Goal: Task Accomplishment & Management: Manage account settings

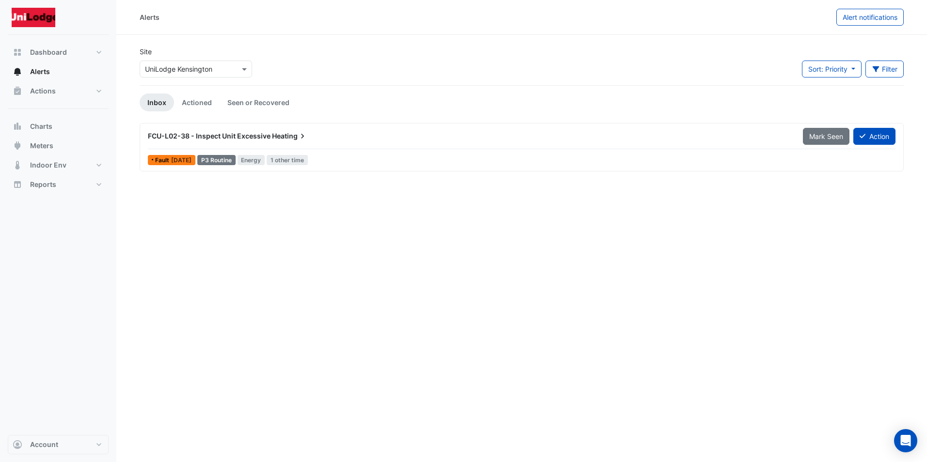
click at [266, 135] on span "FCU-L02-38 - Inspect Unit Excessive" at bounding box center [209, 136] width 123 height 8
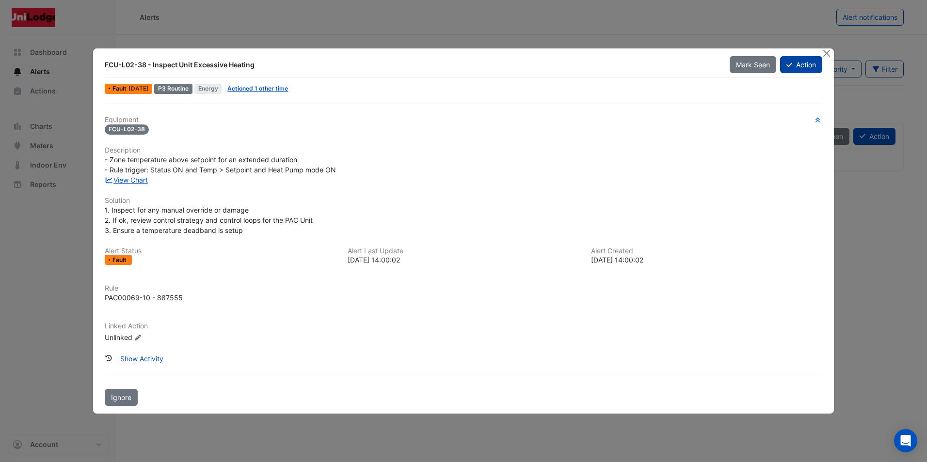
click at [801, 71] on button "Action" at bounding box center [801, 64] width 42 height 17
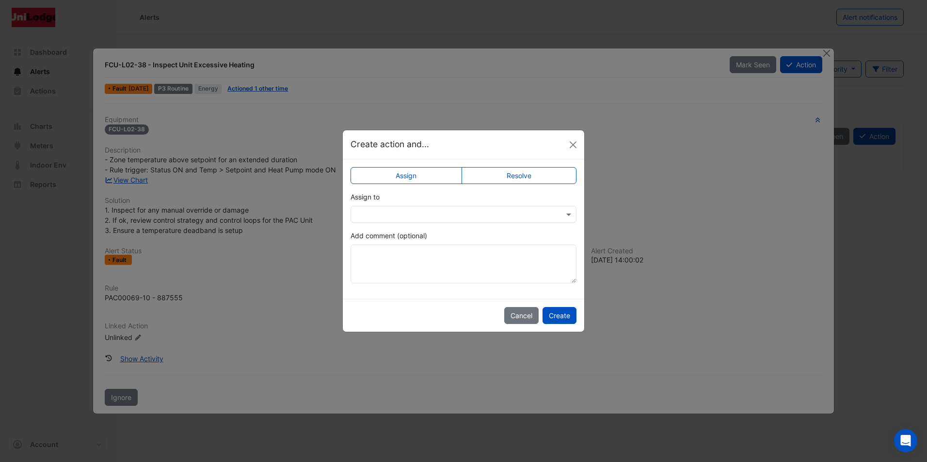
click at [542, 173] on label "Resolve" at bounding box center [518, 175] width 115 height 17
click at [394, 269] on textarea "Add comment (optional)" at bounding box center [463, 264] width 226 height 39
drag, startPoint x: 532, startPoint y: 310, endPoint x: 388, endPoint y: 310, distance: 143.4
click at [388, 310] on div "Cancel Create" at bounding box center [463, 315] width 241 height 33
click at [510, 331] on div "Cancel Create" at bounding box center [463, 315] width 241 height 33
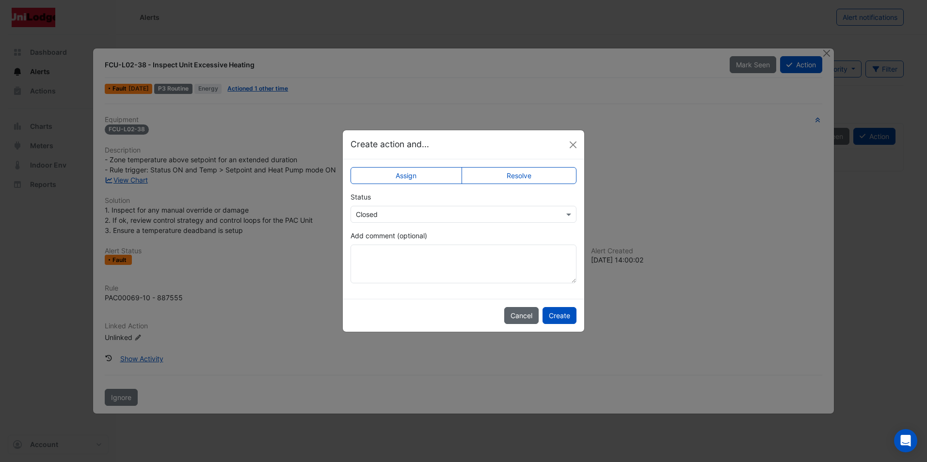
click at [510, 323] on button "Cancel" at bounding box center [521, 315] width 34 height 17
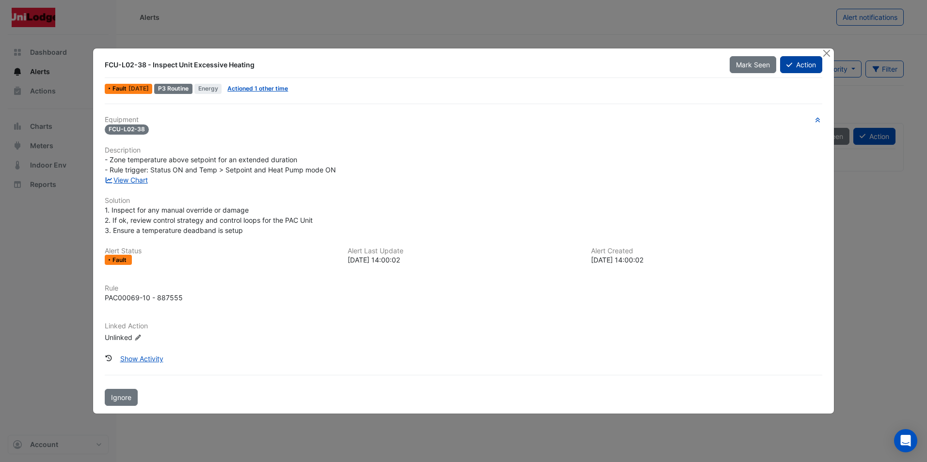
click at [793, 70] on button "Action" at bounding box center [801, 64] width 42 height 17
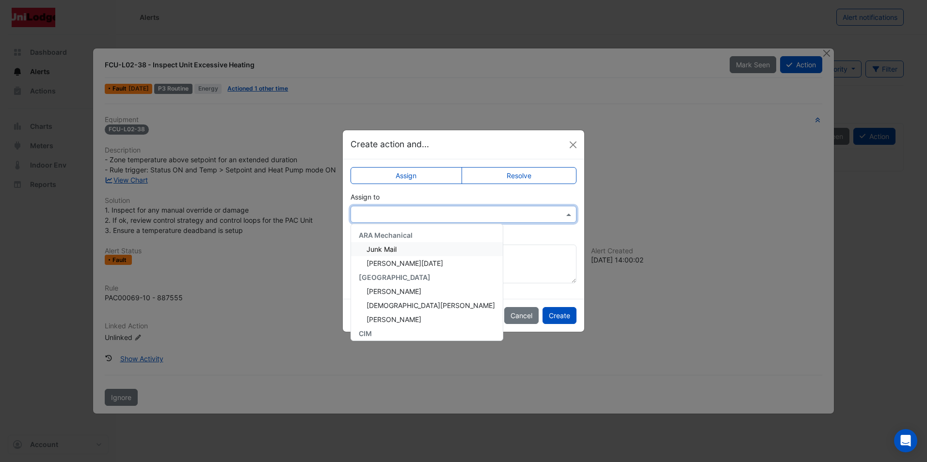
click at [419, 214] on input "text" at bounding box center [454, 215] width 196 height 10
click at [387, 249] on span "CIM Support" at bounding box center [386, 252] width 40 height 8
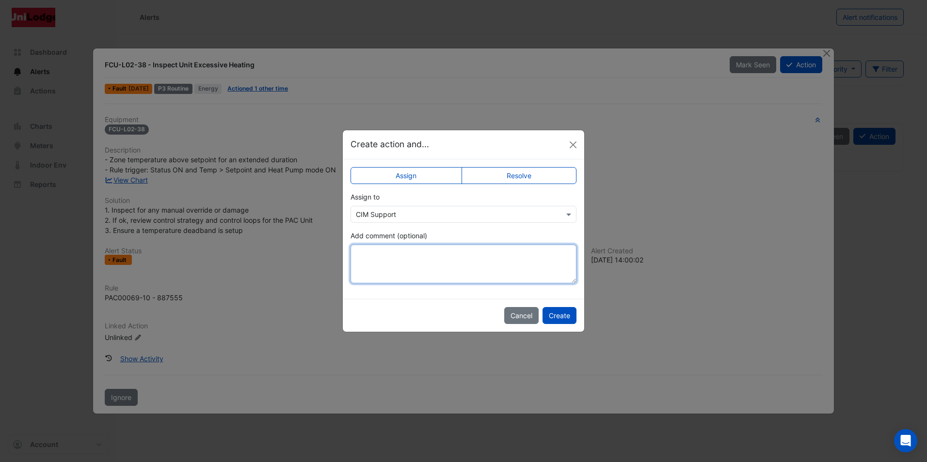
click at [424, 278] on textarea "Add comment (optional)" at bounding box center [463, 264] width 226 height 39
click at [520, 313] on button "Cancel" at bounding box center [521, 315] width 34 height 17
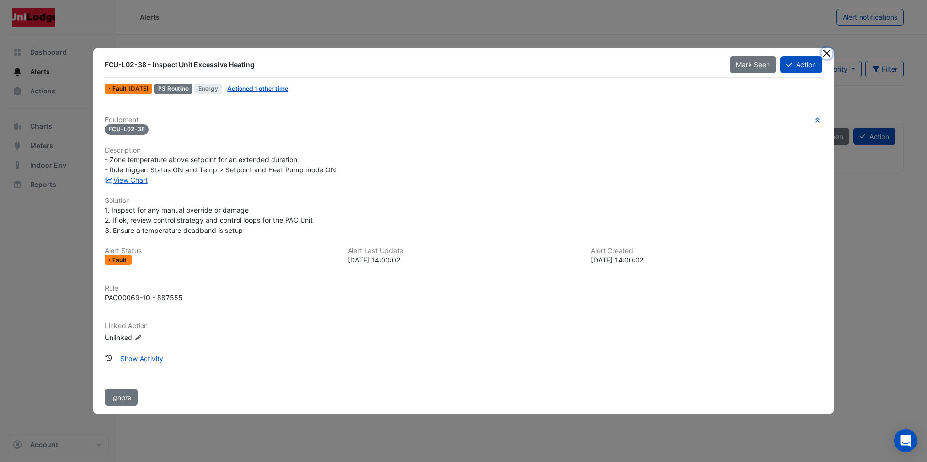
click at [825, 54] on button "Close" at bounding box center [826, 53] width 10 height 10
